Goal: Information Seeking & Learning: Learn about a topic

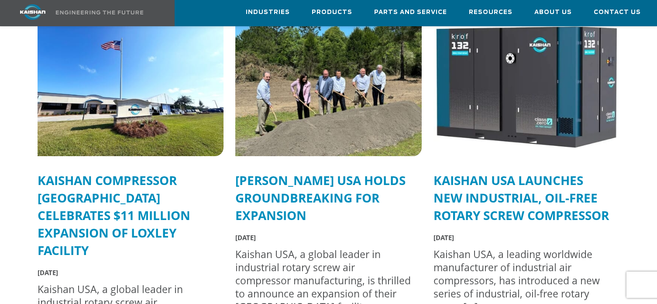
scroll to position [2330, 0]
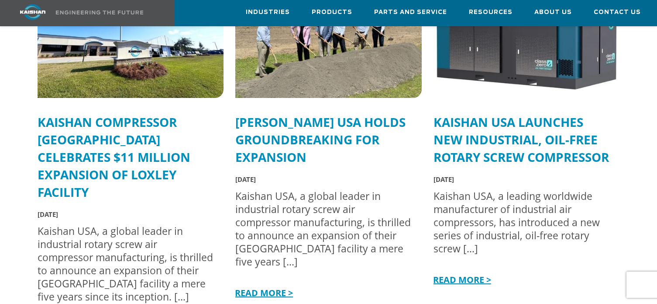
click at [497, 123] on link "Kaishan USA Launches New Industrial, Oil-Free Rotary Screw Compressor" at bounding box center [522, 140] width 176 height 52
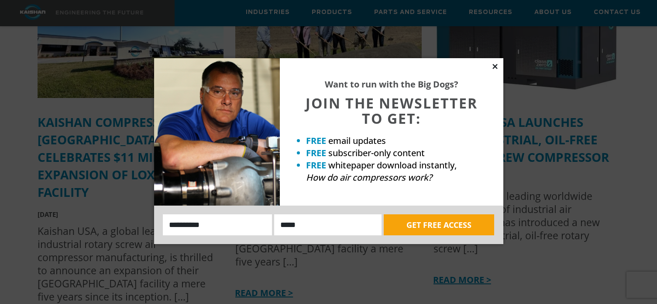
click at [498, 66] on icon at bounding box center [495, 66] width 8 height 8
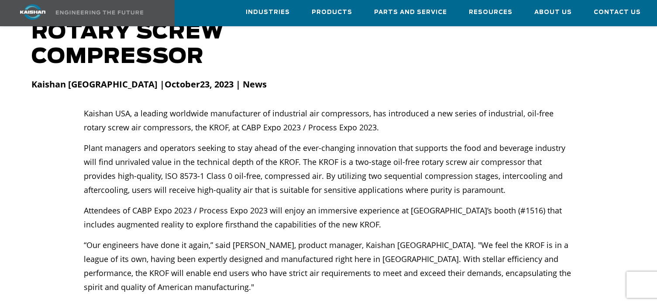
scroll to position [160, 0]
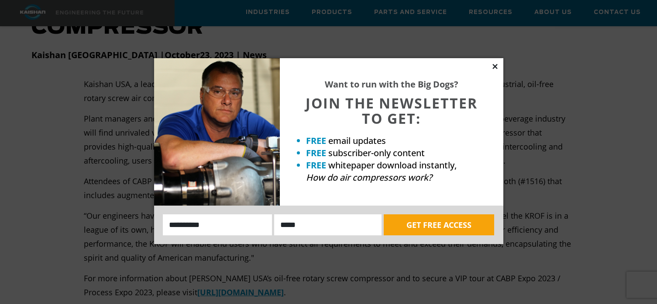
click at [496, 67] on icon at bounding box center [495, 66] width 5 height 5
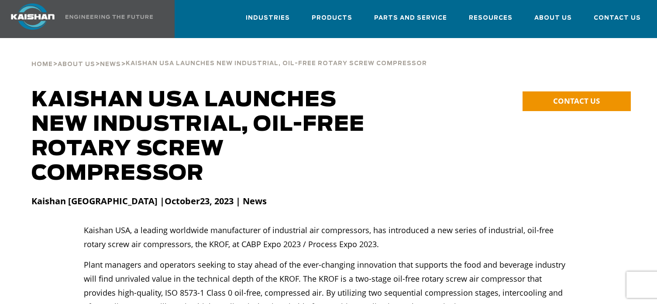
scroll to position [0, 0]
